Goal: Task Accomplishment & Management: Use online tool/utility

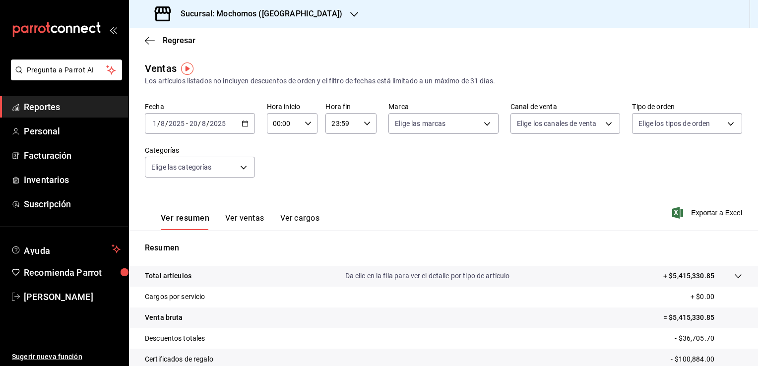
click at [397, 180] on div "Fecha [DATE] [DATE] - [DATE] [DATE] Hora inicio 00:00 Hora inicio Hora fin 23:5…" at bounding box center [443, 145] width 597 height 87
click at [385, 172] on div "Fecha [DATE] [DATE] - [DATE] [DATE] Hora inicio 00:00 Hora inicio Hora fin 23:5…" at bounding box center [443, 145] width 597 height 87
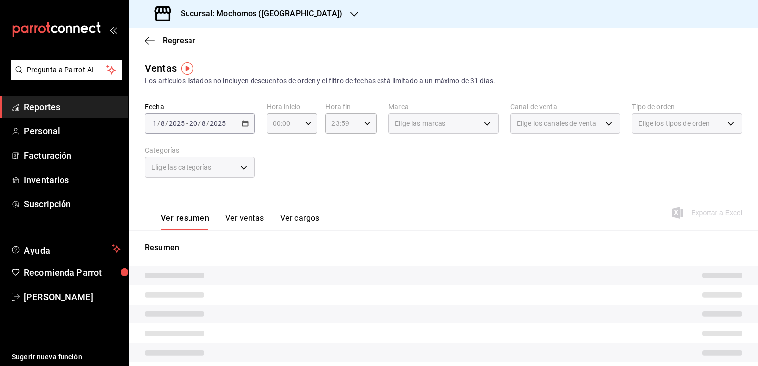
click at [55, 107] on span "Reportes" at bounding box center [72, 106] width 97 height 13
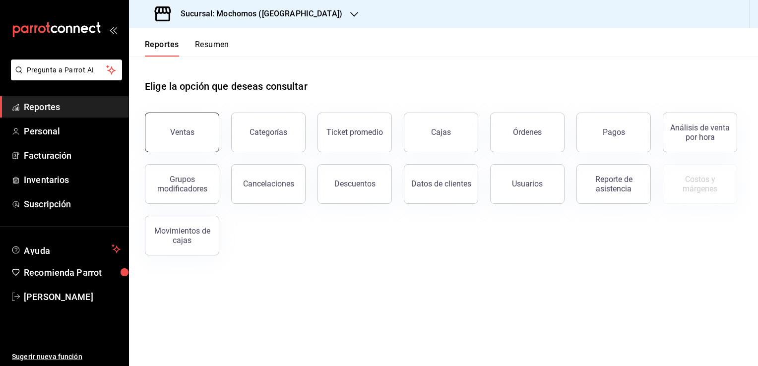
click at [171, 136] on div "Ventas" at bounding box center [182, 131] width 24 height 9
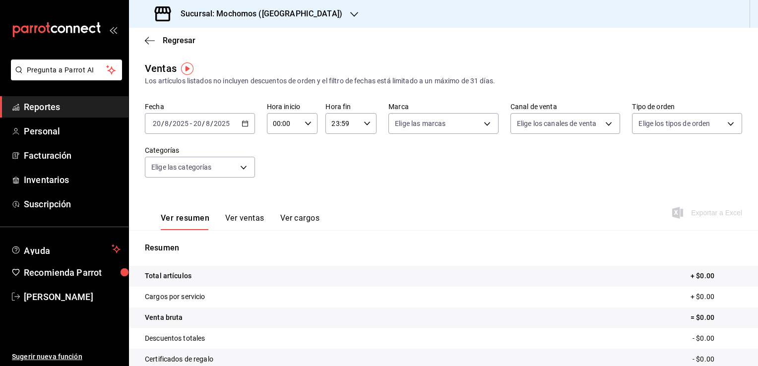
click at [244, 124] on icon "button" at bounding box center [245, 123] width 7 height 7
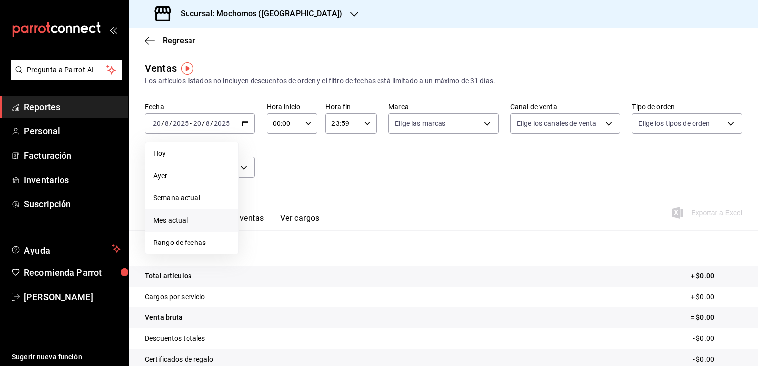
click at [196, 217] on span "Mes actual" at bounding box center [191, 220] width 77 height 10
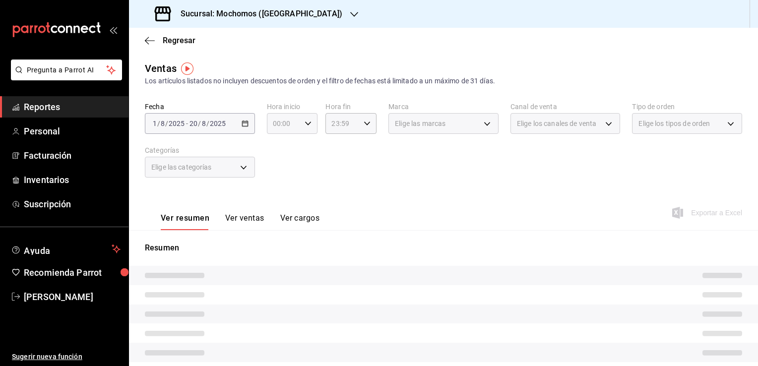
click at [305, 123] on icon "button" at bounding box center [308, 123] width 7 height 7
click at [278, 196] on span "02" at bounding box center [277, 196] width 9 height 8
type input "02:00"
click at [278, 196] on span "06" at bounding box center [277, 192] width 9 height 8
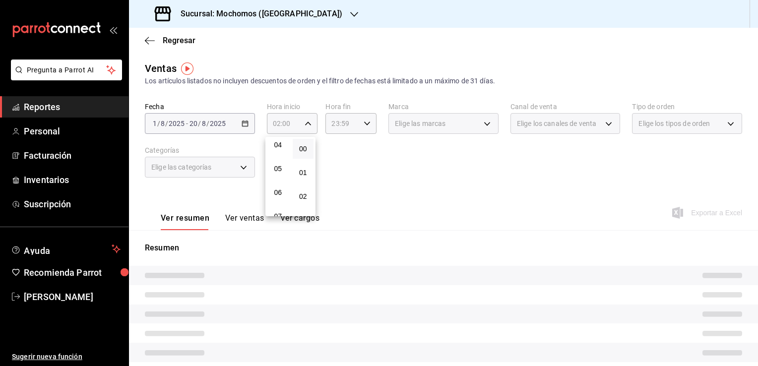
type input "06:00"
click at [338, 194] on div at bounding box center [379, 183] width 758 height 366
click at [367, 126] on icon "button" at bounding box center [367, 123] width 7 height 7
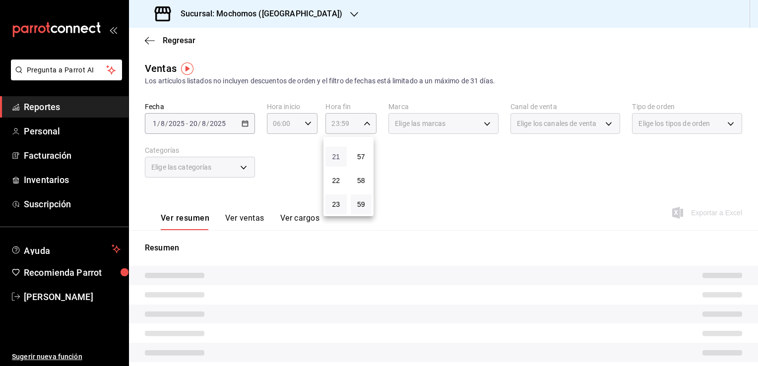
click at [340, 154] on span "21" at bounding box center [335, 157] width 9 height 8
type input "21:59"
click at [338, 185] on span "05" at bounding box center [335, 183] width 9 height 8
type input "05:59"
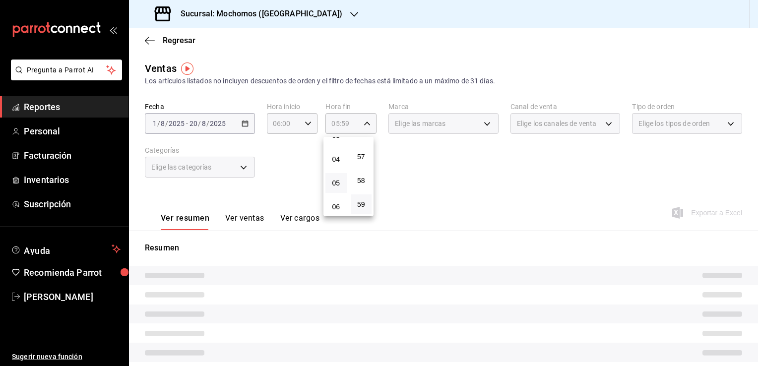
click at [411, 180] on div at bounding box center [379, 183] width 758 height 366
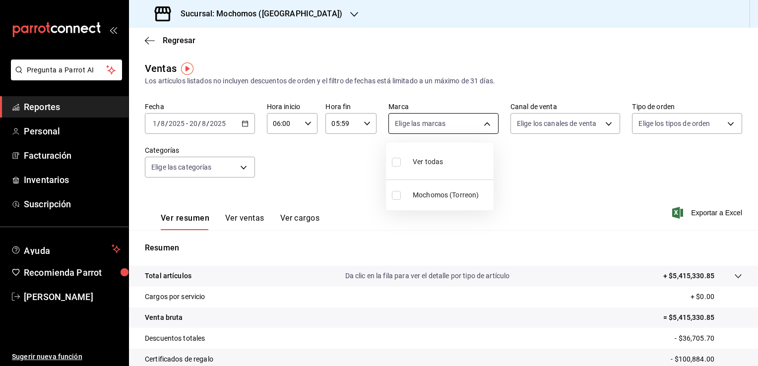
click at [481, 122] on body "Pregunta a Parrot AI Reportes Personal Facturación Inventarios Suscripción Ayud…" at bounding box center [379, 183] width 758 height 366
click at [431, 160] on span "Ver todas" at bounding box center [428, 162] width 30 height 10
type input "c8544d00-0077-49dd-9e07-f6fffff65e49"
checkbox input "true"
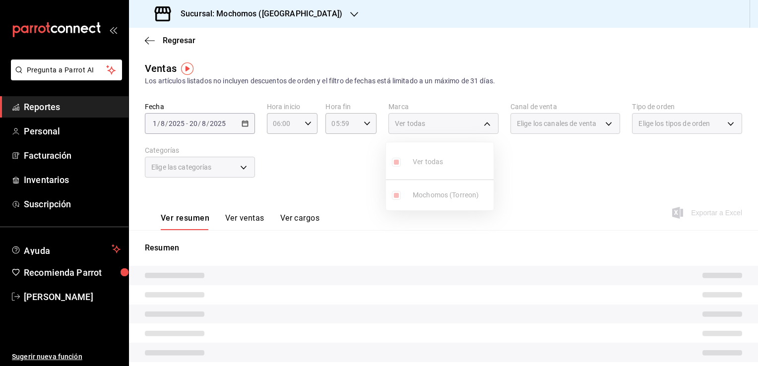
click at [583, 182] on div at bounding box center [379, 183] width 758 height 366
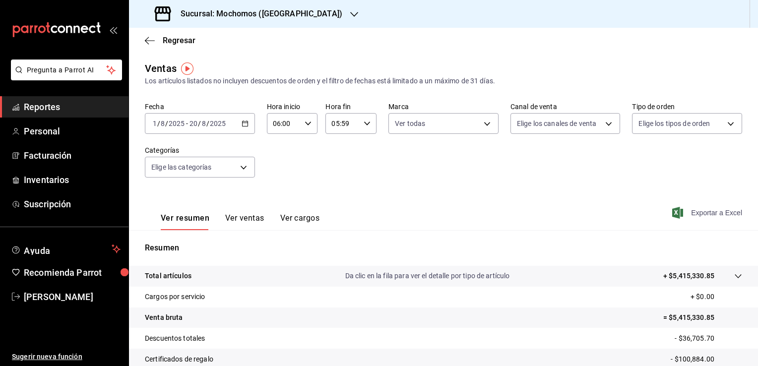
click at [708, 211] on span "Exportar a Excel" at bounding box center [708, 213] width 68 height 12
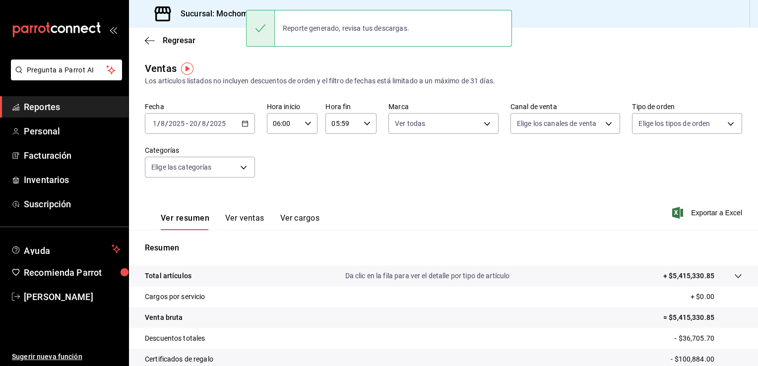
click at [398, 173] on div "Fecha 2025-08-01 1 / 8 / 2025 - 2025-08-20 20 / 8 / 2025 Hora inicio 06:00 Hora…" at bounding box center [443, 145] width 597 height 87
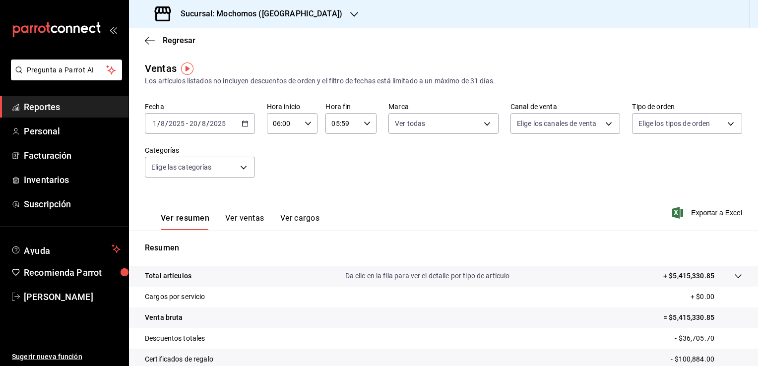
click at [63, 110] on span "Reportes" at bounding box center [72, 106] width 97 height 13
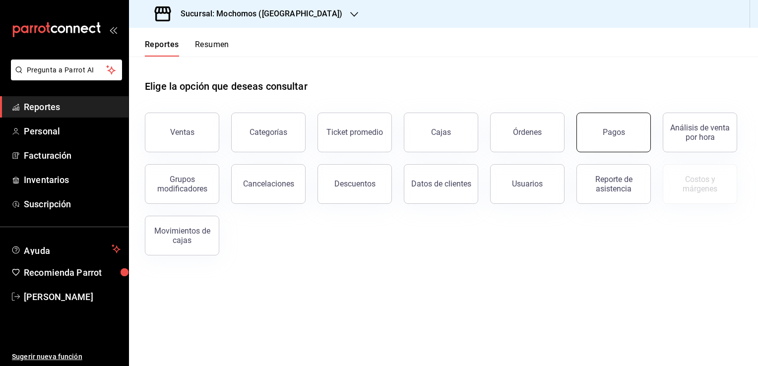
click at [592, 137] on button "Pagos" at bounding box center [613, 133] width 74 height 40
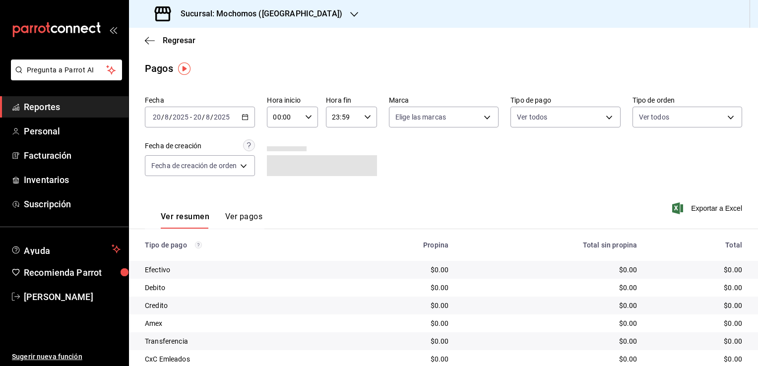
click at [248, 119] on \(Stroke\) "button" at bounding box center [245, 117] width 6 height 5
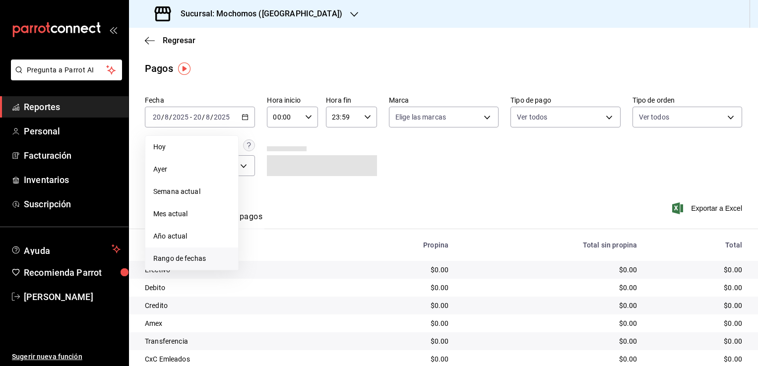
click at [185, 264] on li "Rango de fechas" at bounding box center [191, 259] width 93 height 22
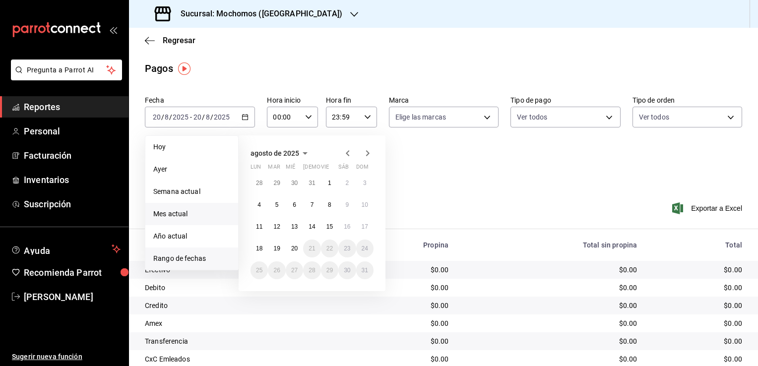
click at [188, 213] on span "Mes actual" at bounding box center [191, 214] width 77 height 10
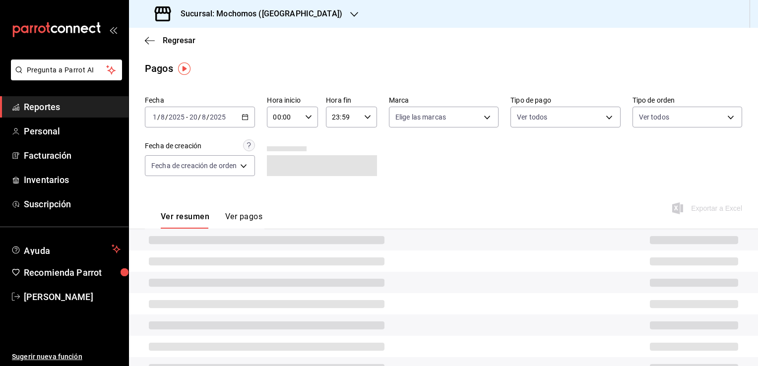
click at [310, 115] on icon "button" at bounding box center [308, 117] width 7 height 7
click at [280, 188] on span "02" at bounding box center [280, 190] width 9 height 8
type input "02:00"
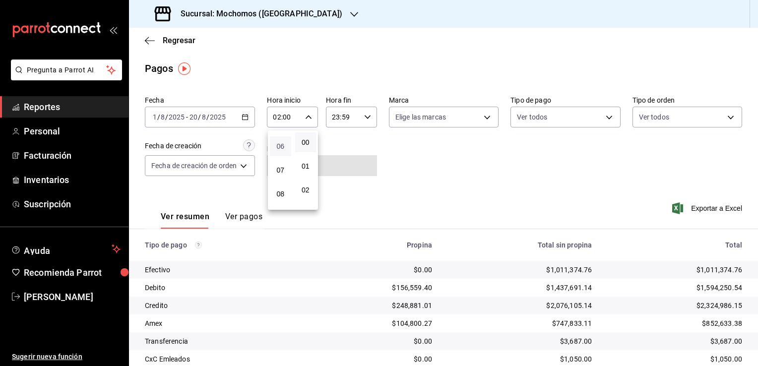
click at [281, 148] on span "06" at bounding box center [280, 146] width 9 height 8
type input "06:00"
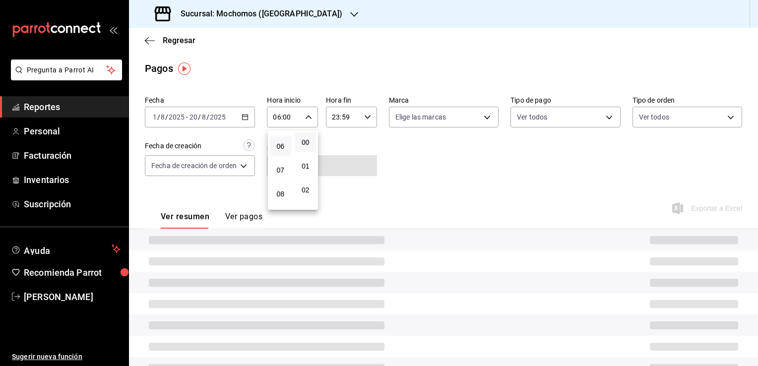
click at [421, 170] on div at bounding box center [379, 183] width 758 height 366
click at [367, 116] on icon "button" at bounding box center [367, 117] width 7 height 7
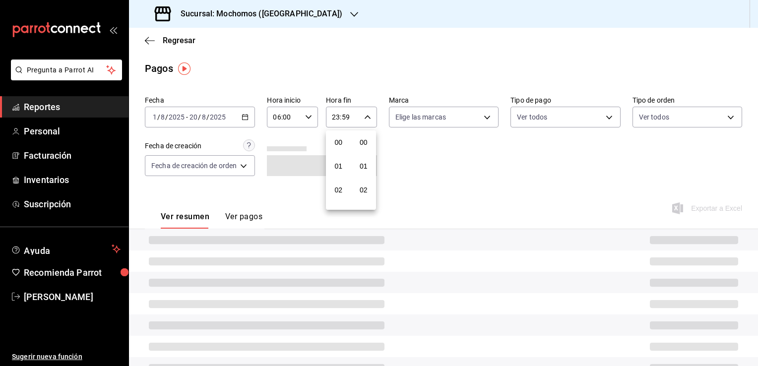
scroll to position [1373, 0]
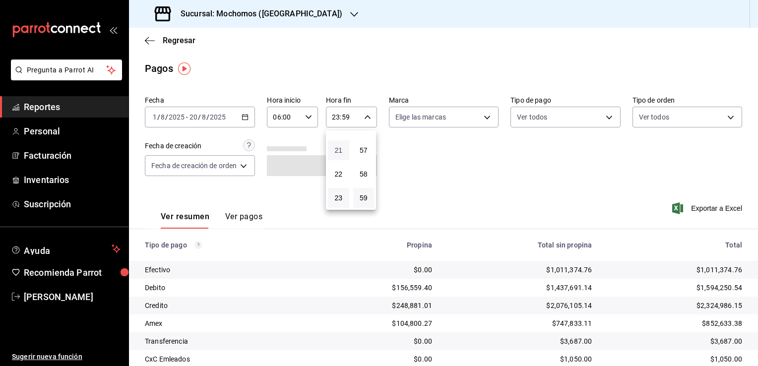
click at [339, 150] on span "21" at bounding box center [338, 150] width 9 height 8
type input "21:59"
click at [335, 180] on span "05" at bounding box center [338, 177] width 9 height 8
type input "05:59"
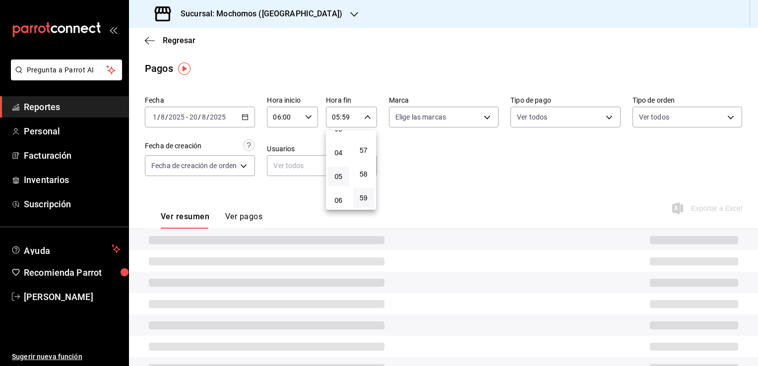
click at [445, 167] on div at bounding box center [379, 183] width 758 height 366
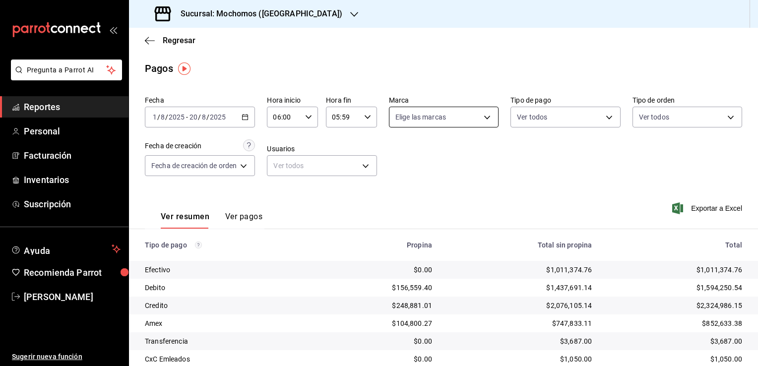
click at [485, 121] on body "Pregunta a Parrot AI Reportes Personal Facturación Inventarios Suscripción Ayud…" at bounding box center [379, 183] width 758 height 366
click at [452, 152] on li "Ver todas" at bounding box center [441, 154] width 107 height 29
type input "c8544d00-0077-49dd-9e07-f6fffff65e49"
checkbox input "true"
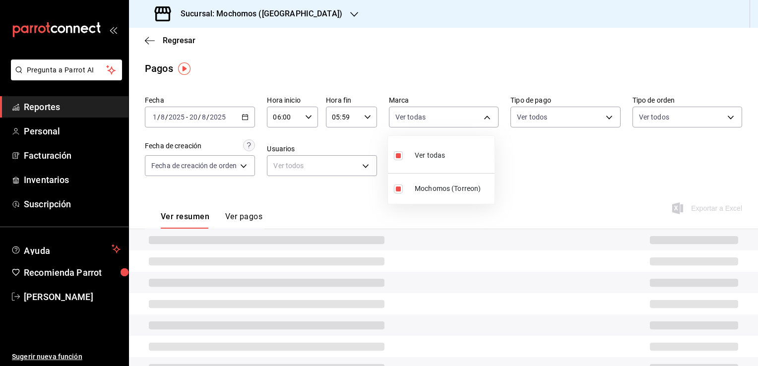
click at [556, 178] on div at bounding box center [379, 183] width 758 height 366
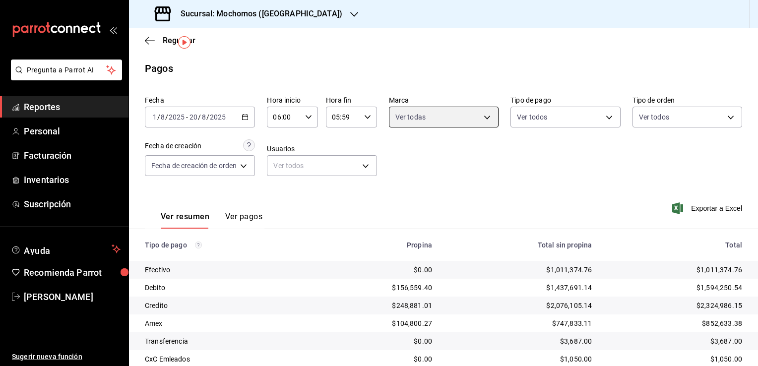
scroll to position [54, 0]
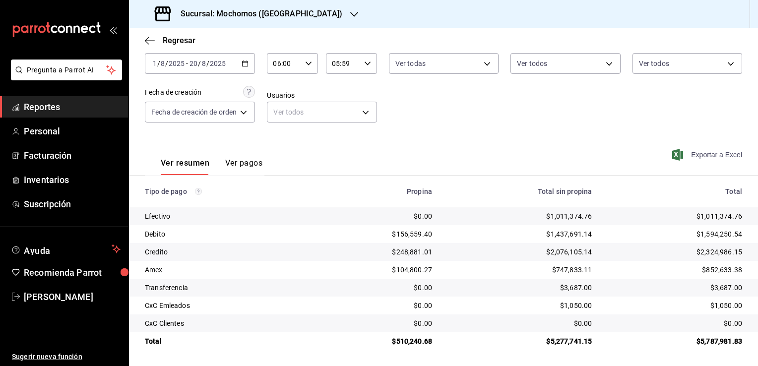
click at [706, 156] on span "Exportar a Excel" at bounding box center [708, 155] width 68 height 12
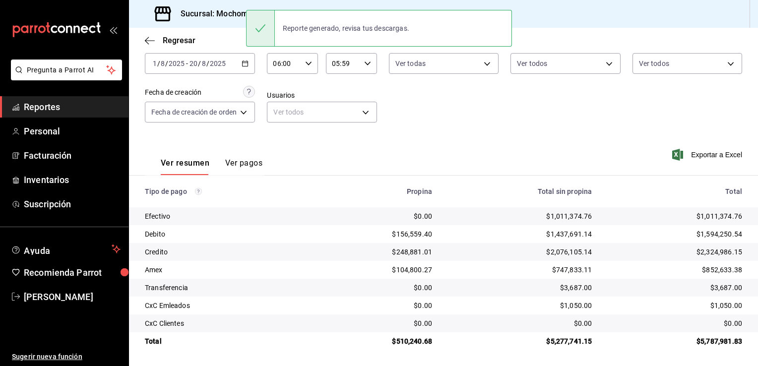
click at [303, 146] on div "Ver resumen Ver pagos Exportar a Excel" at bounding box center [443, 160] width 629 height 53
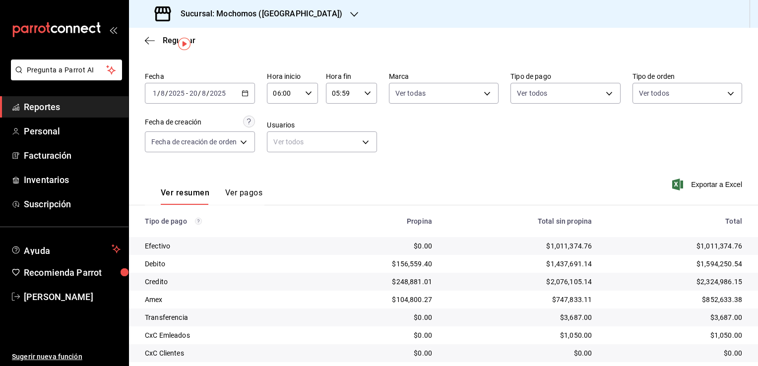
scroll to position [24, 0]
click at [247, 91] on icon "button" at bounding box center [245, 92] width 7 height 7
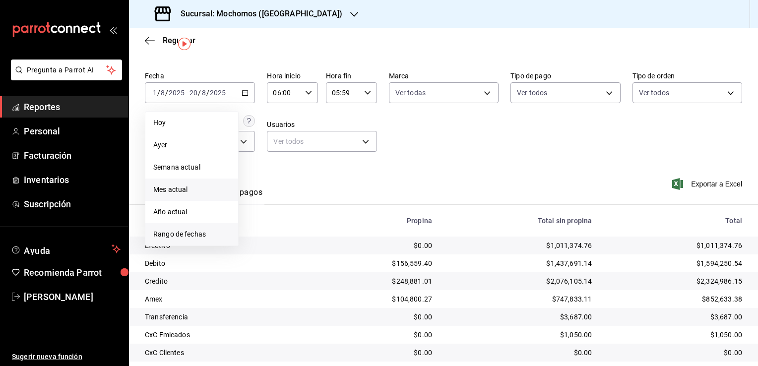
click at [196, 233] on span "Rango de fechas" at bounding box center [191, 234] width 77 height 10
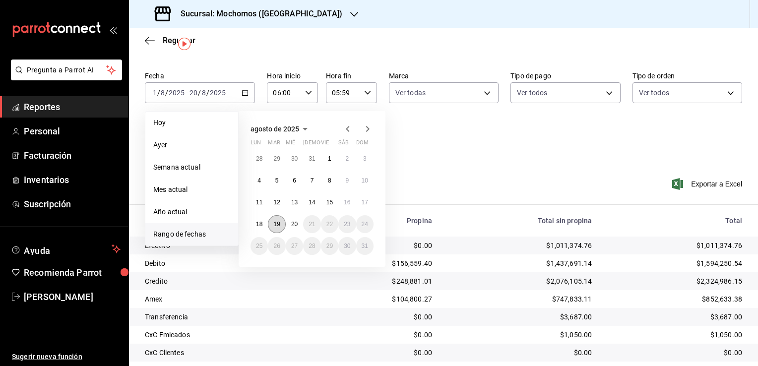
click at [277, 222] on abbr "19" at bounding box center [276, 224] width 6 height 7
click at [299, 224] on button "20" at bounding box center [294, 224] width 17 height 18
type input "00:00"
type input "23:59"
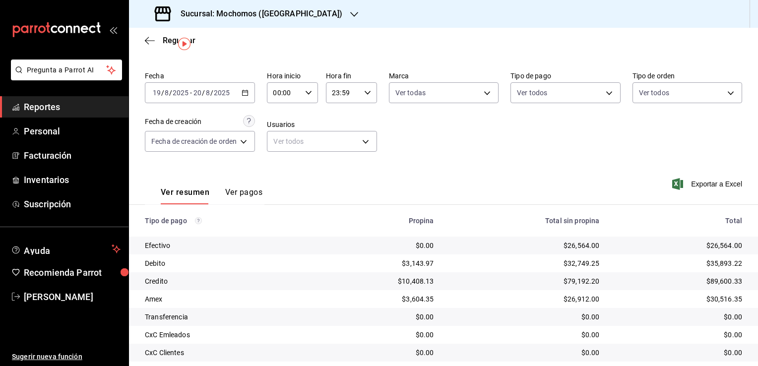
click at [308, 90] on icon "button" at bounding box center [308, 92] width 7 height 7
click at [284, 166] on span "02" at bounding box center [280, 166] width 9 height 8
type input "02:00"
click at [281, 126] on span "06" at bounding box center [280, 122] width 9 height 8
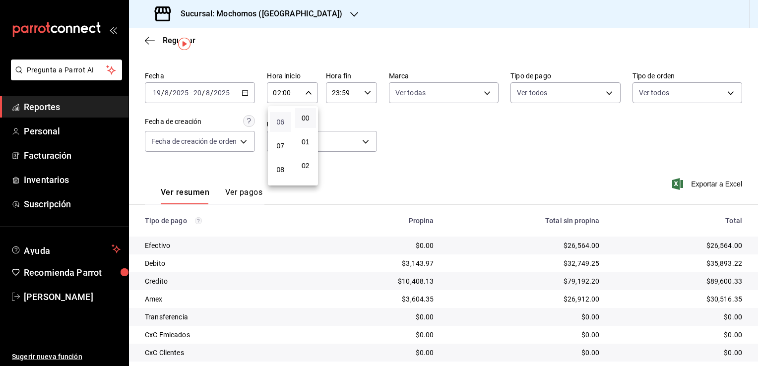
type input "06:00"
click at [368, 94] on div at bounding box center [379, 183] width 758 height 366
click at [367, 94] on icon "button" at bounding box center [367, 92] width 7 height 7
click at [336, 128] on span "21" at bounding box center [338, 126] width 9 height 8
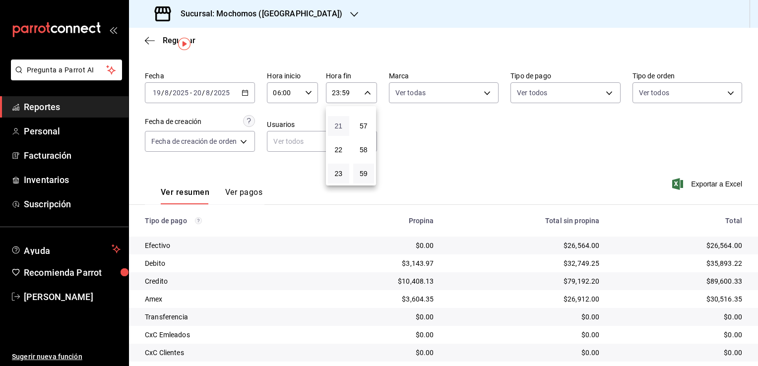
type input "21:59"
click at [338, 150] on button "05" at bounding box center [338, 152] width 21 height 20
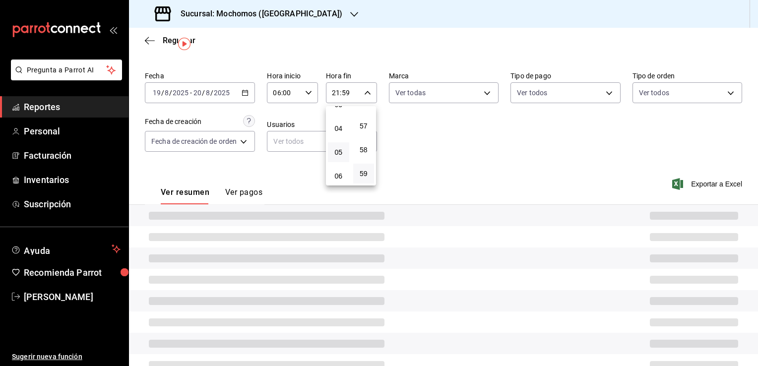
type input "05:59"
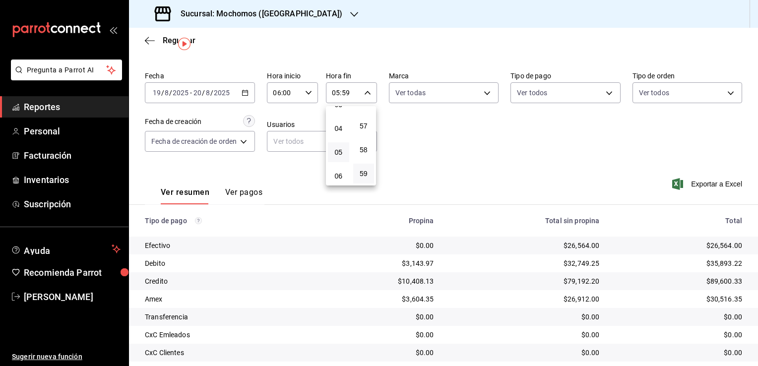
click at [454, 158] on div at bounding box center [379, 183] width 758 height 366
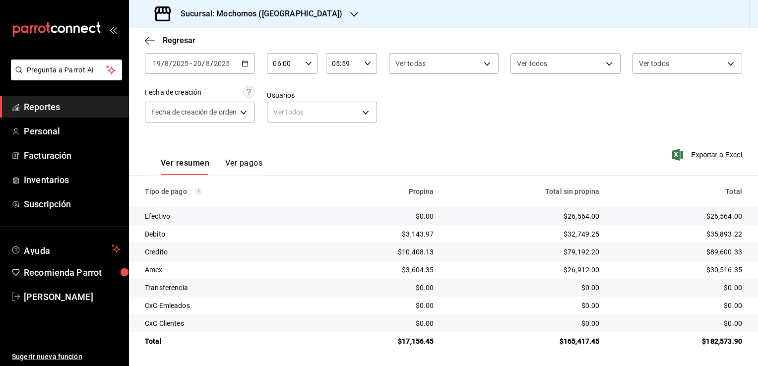
click at [246, 65] on icon "button" at bounding box center [245, 63] width 7 height 7
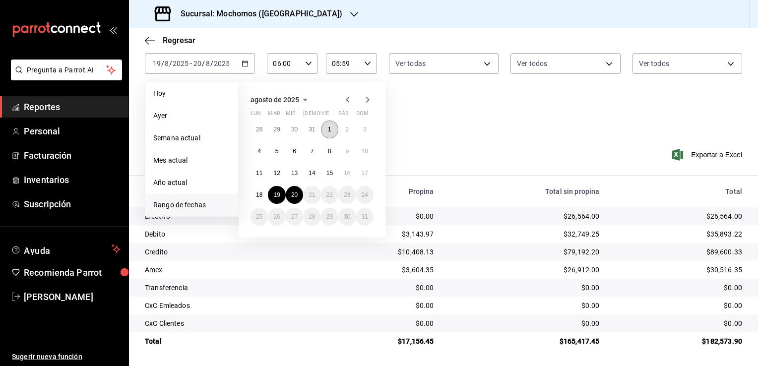
click at [330, 128] on abbr "1" at bounding box center [329, 129] width 3 height 7
click at [294, 193] on abbr "20" at bounding box center [294, 194] width 6 height 7
type input "00:00"
type input "23:59"
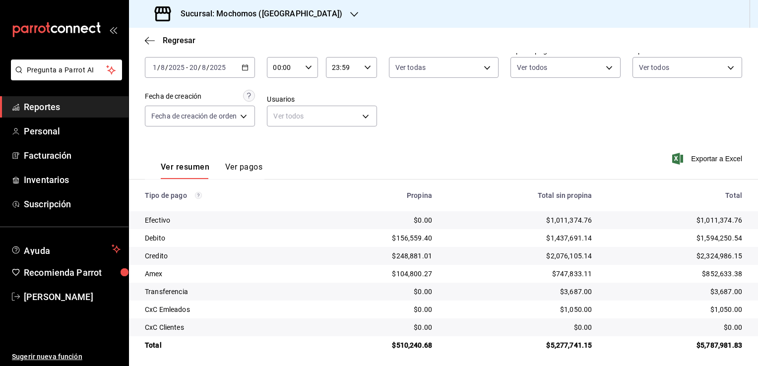
scroll to position [54, 0]
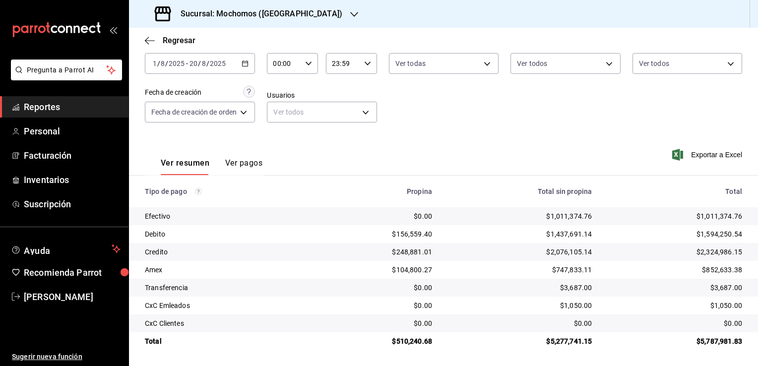
click at [306, 63] on icon "button" at bounding box center [308, 63] width 7 height 7
click at [277, 140] on span "02" at bounding box center [280, 136] width 9 height 8
type input "02:00"
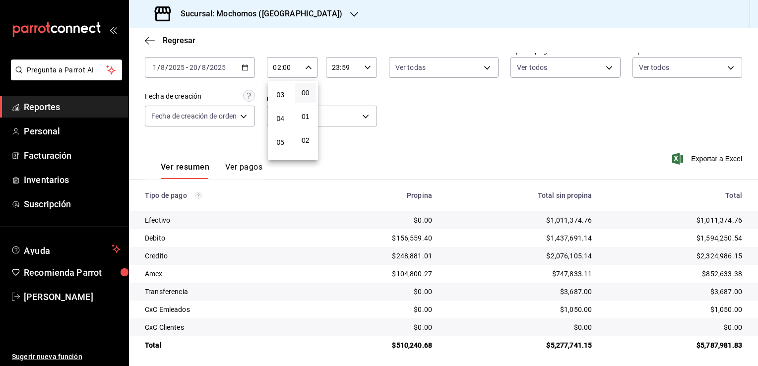
scroll to position [139, 0]
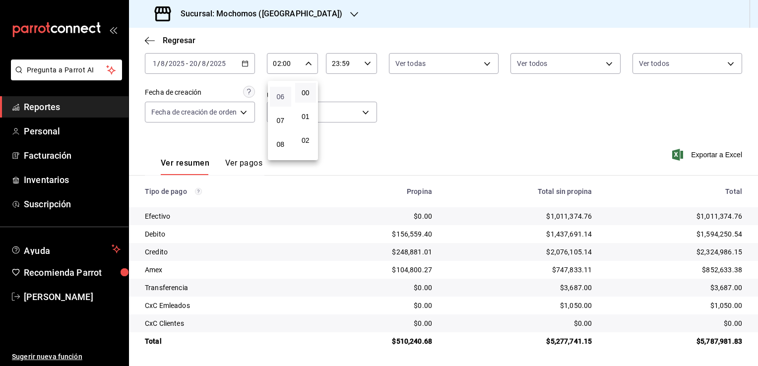
click at [279, 100] on span "06" at bounding box center [280, 97] width 9 height 8
type input "06:00"
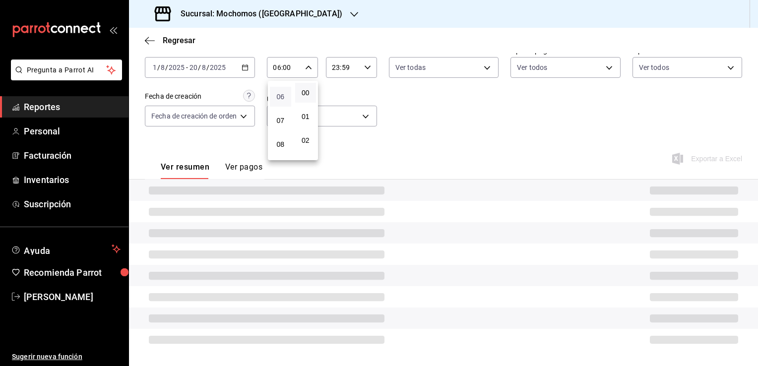
scroll to position [119, 0]
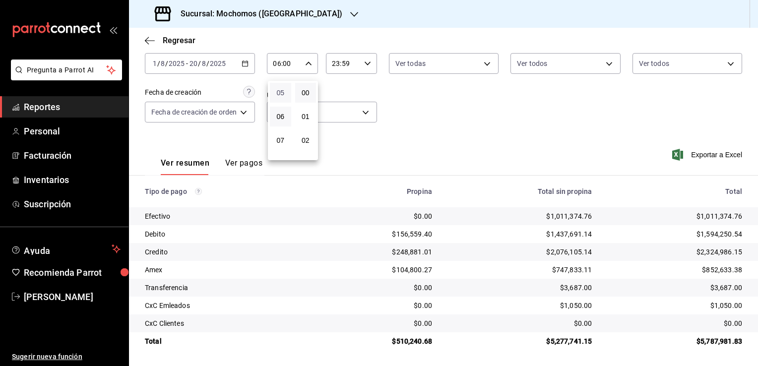
click at [279, 94] on span "05" at bounding box center [280, 93] width 9 height 8
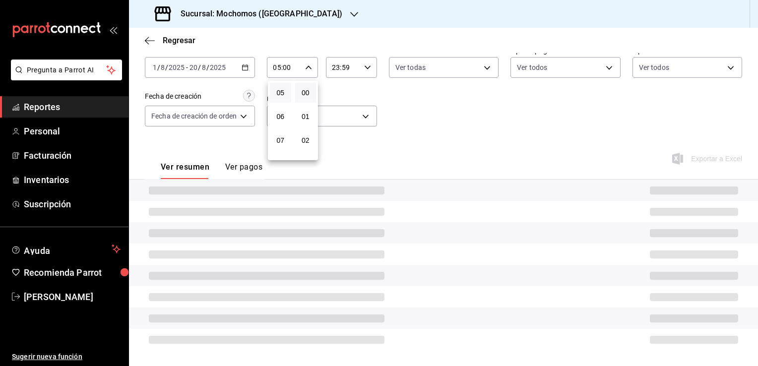
click at [383, 127] on div at bounding box center [379, 183] width 758 height 366
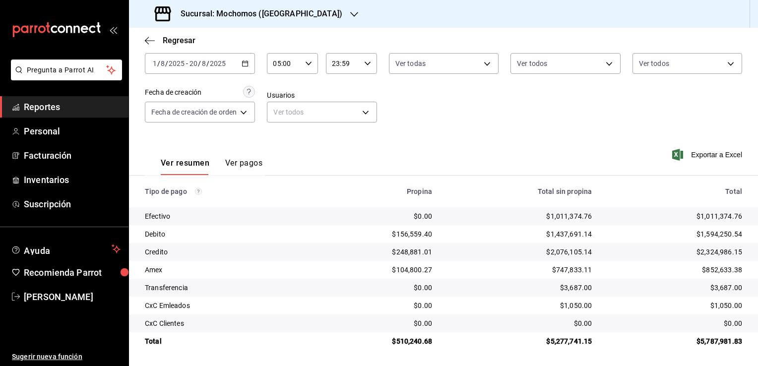
click at [309, 63] on icon "button" at bounding box center [308, 63] width 7 height 7
click at [283, 114] on span "06" at bounding box center [280, 110] width 9 height 8
type input "06:00"
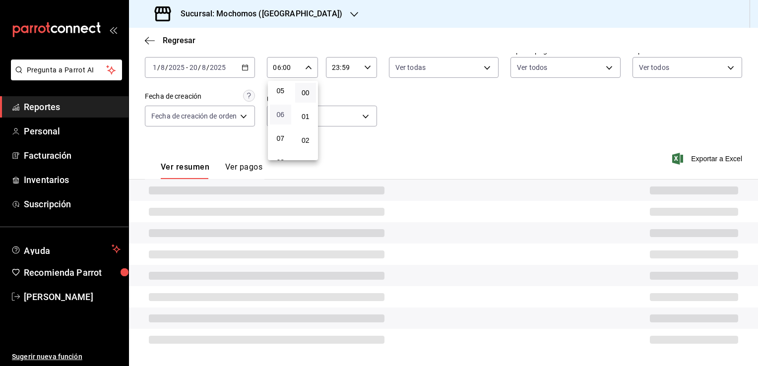
scroll to position [50, 0]
click at [411, 123] on div at bounding box center [379, 183] width 758 height 366
click at [365, 67] on \(Stroke\) "button" at bounding box center [368, 66] width 6 height 3
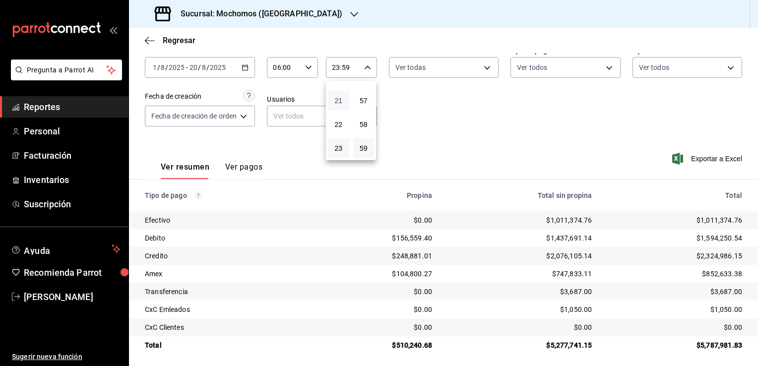
click at [340, 99] on span "21" at bounding box center [338, 101] width 9 height 8
type input "21:59"
click at [339, 126] on span "05" at bounding box center [338, 127] width 9 height 8
type input "05:59"
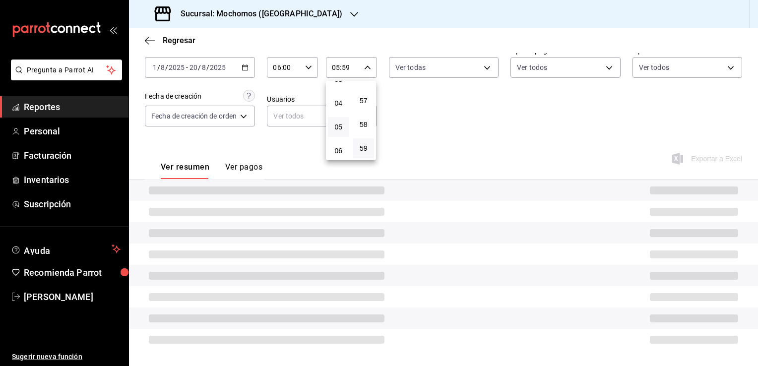
click at [427, 132] on div at bounding box center [379, 183] width 758 height 366
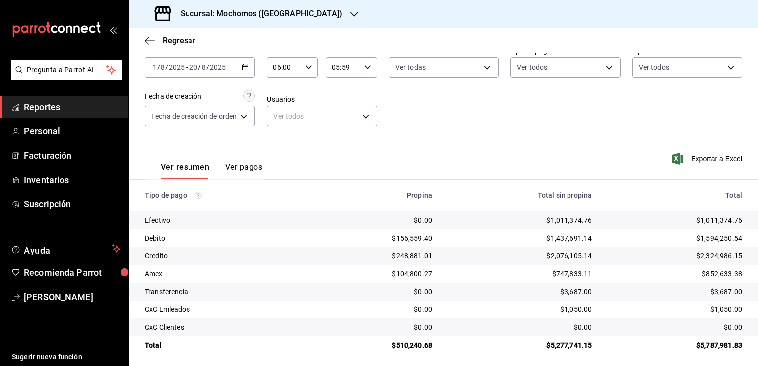
click at [485, 126] on div "Fecha 2025-08-01 1 / 8 / 2025 - 2025-08-20 20 / 8 / 2025 Hora inicio 06:00 Hora…" at bounding box center [443, 90] width 597 height 96
